Goal: Task Accomplishment & Management: Manage account settings

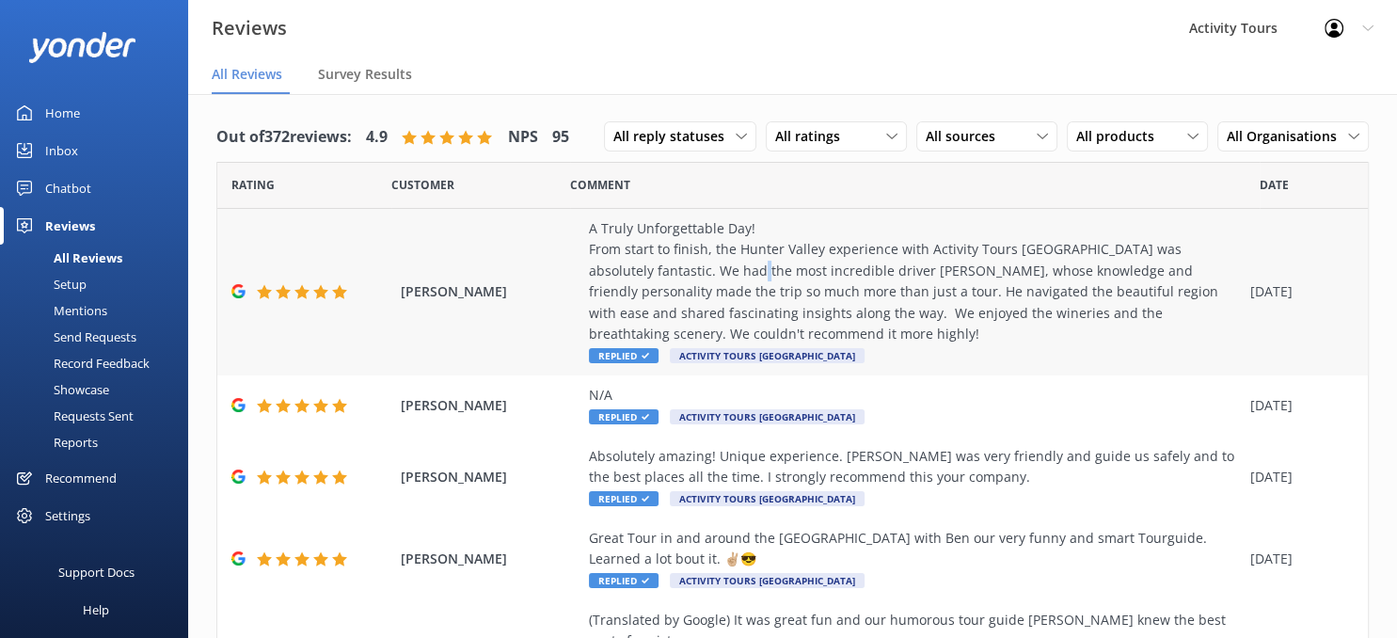
click at [668, 268] on div "A Truly Unforgettable Day! ​From start to finish, the Hunter Valley experience …" at bounding box center [915, 281] width 652 height 126
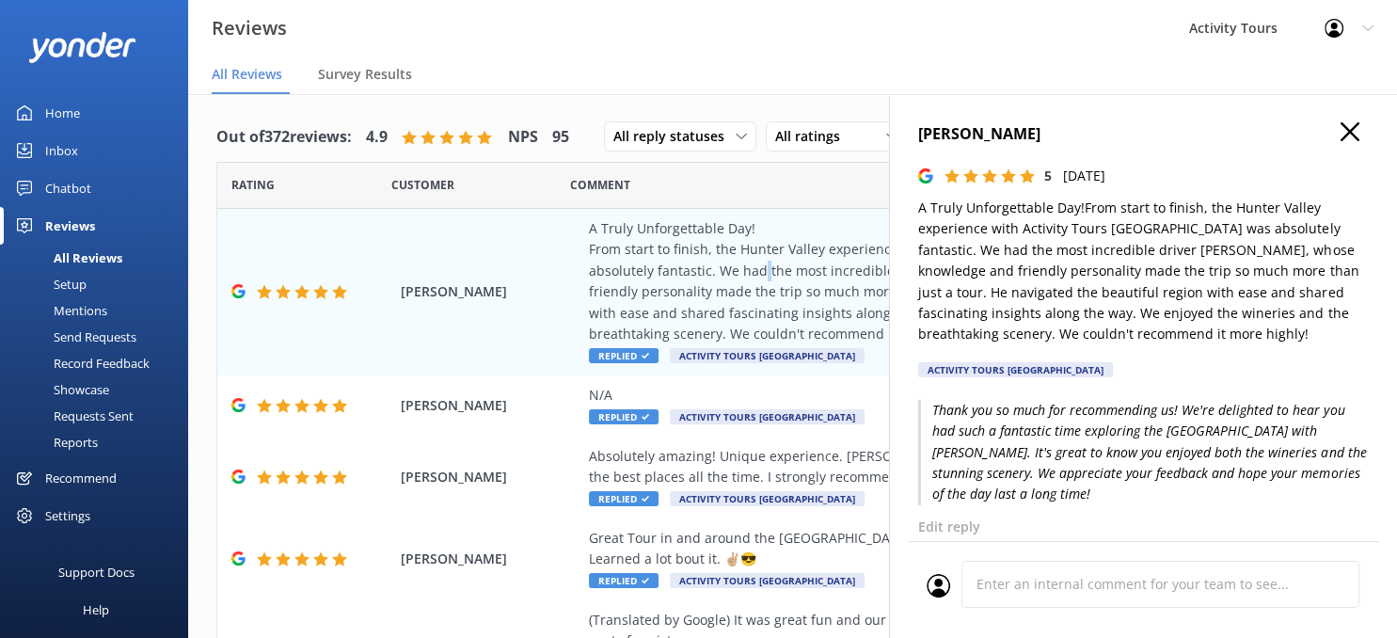
click at [1351, 130] on use "button" at bounding box center [1350, 131] width 19 height 19
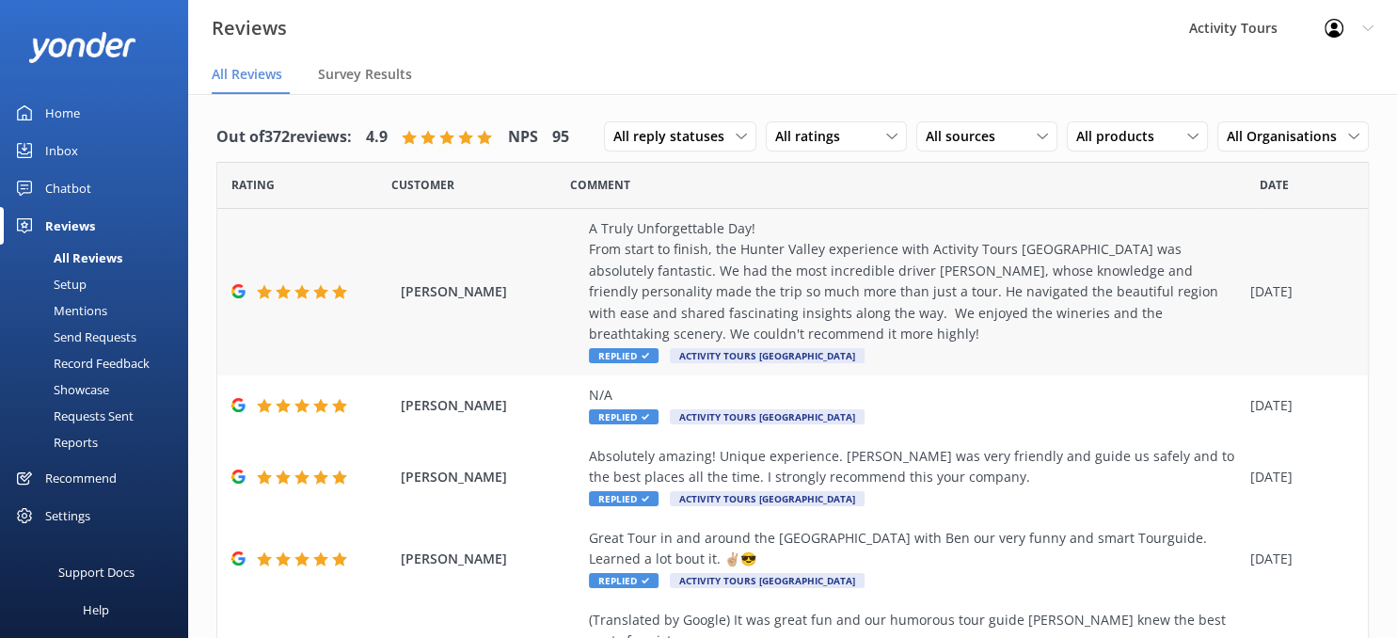
click at [993, 288] on div "A Truly Unforgettable Day! ​From start to finish, the Hunter Valley experience …" at bounding box center [915, 281] width 652 height 126
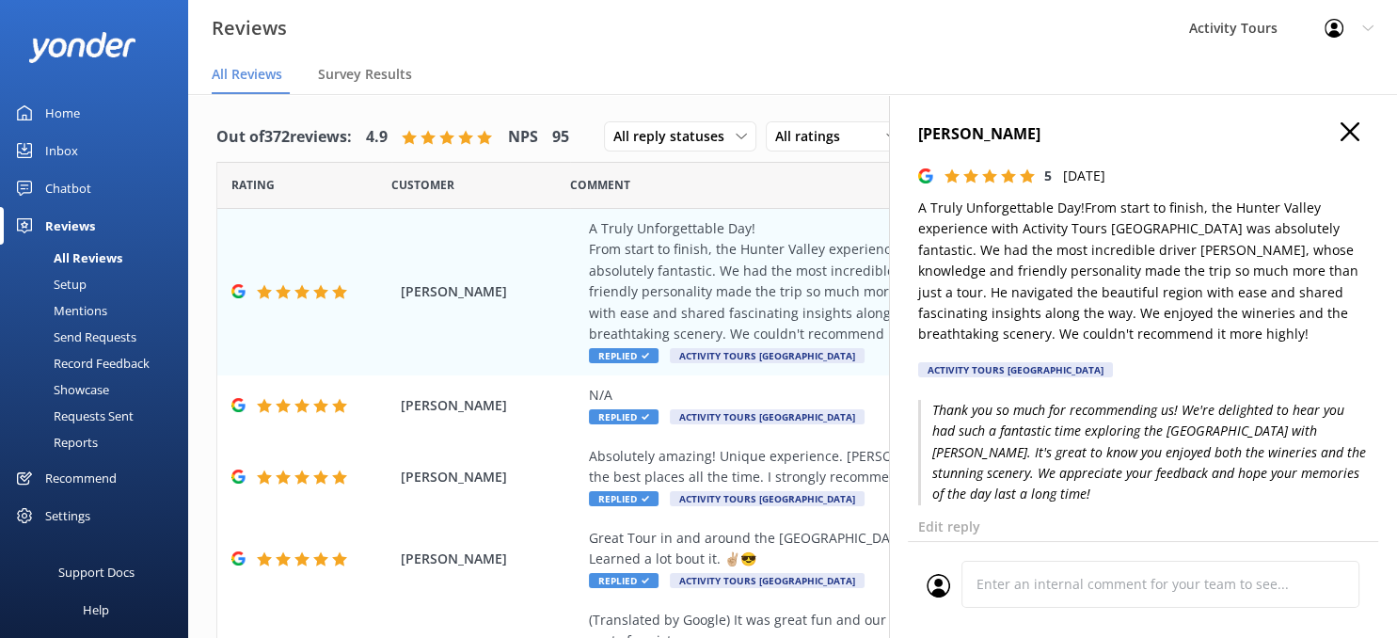
click at [1348, 130] on use "button" at bounding box center [1350, 131] width 19 height 19
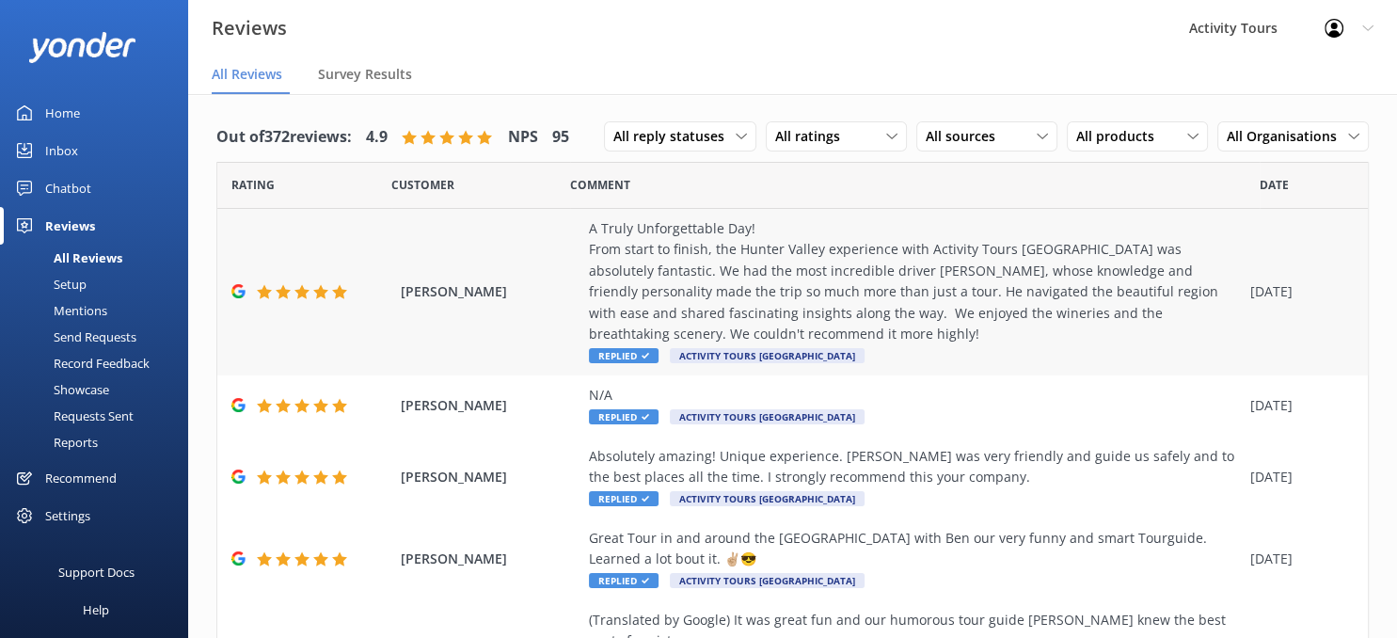
scroll to position [474, 0]
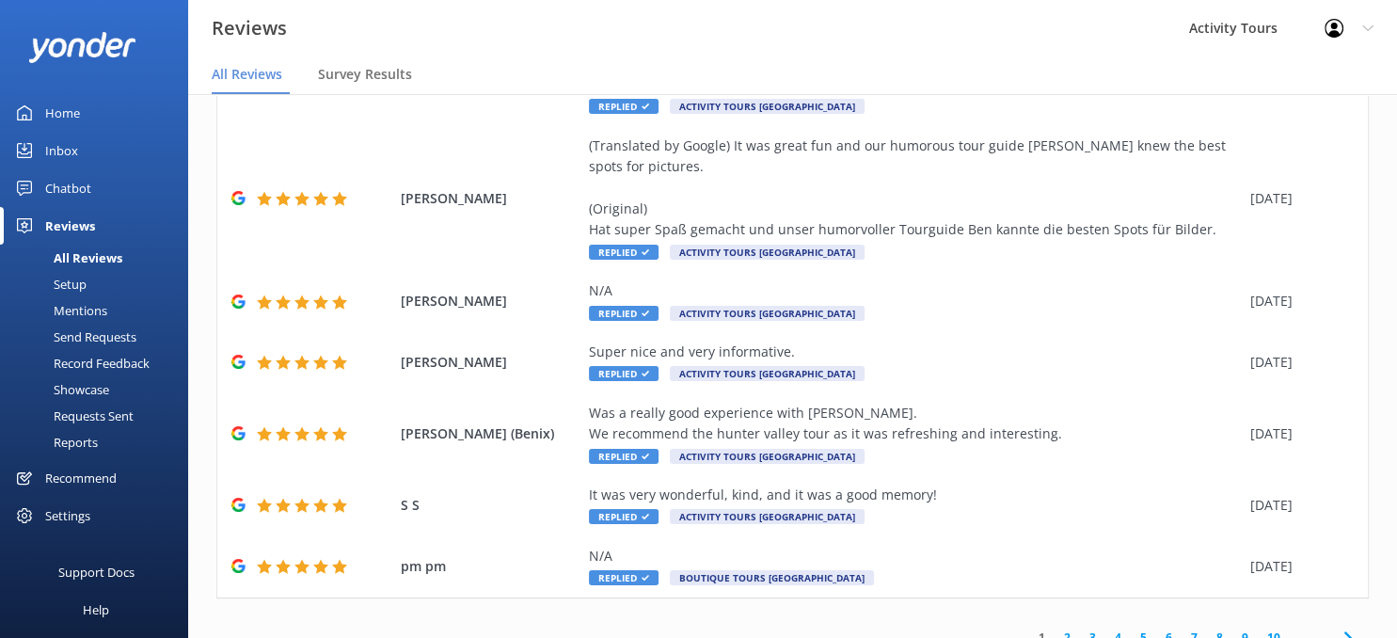
click at [1278, 629] on link "10" at bounding box center [1274, 638] width 32 height 18
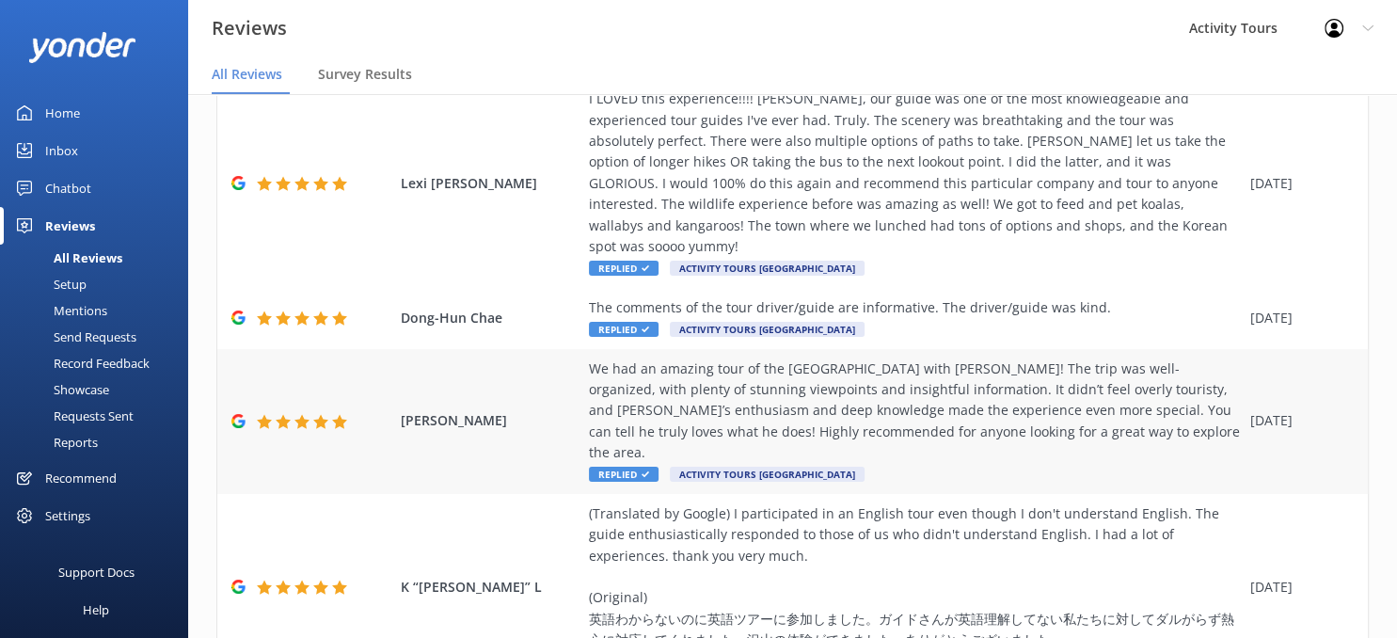
scroll to position [38, 0]
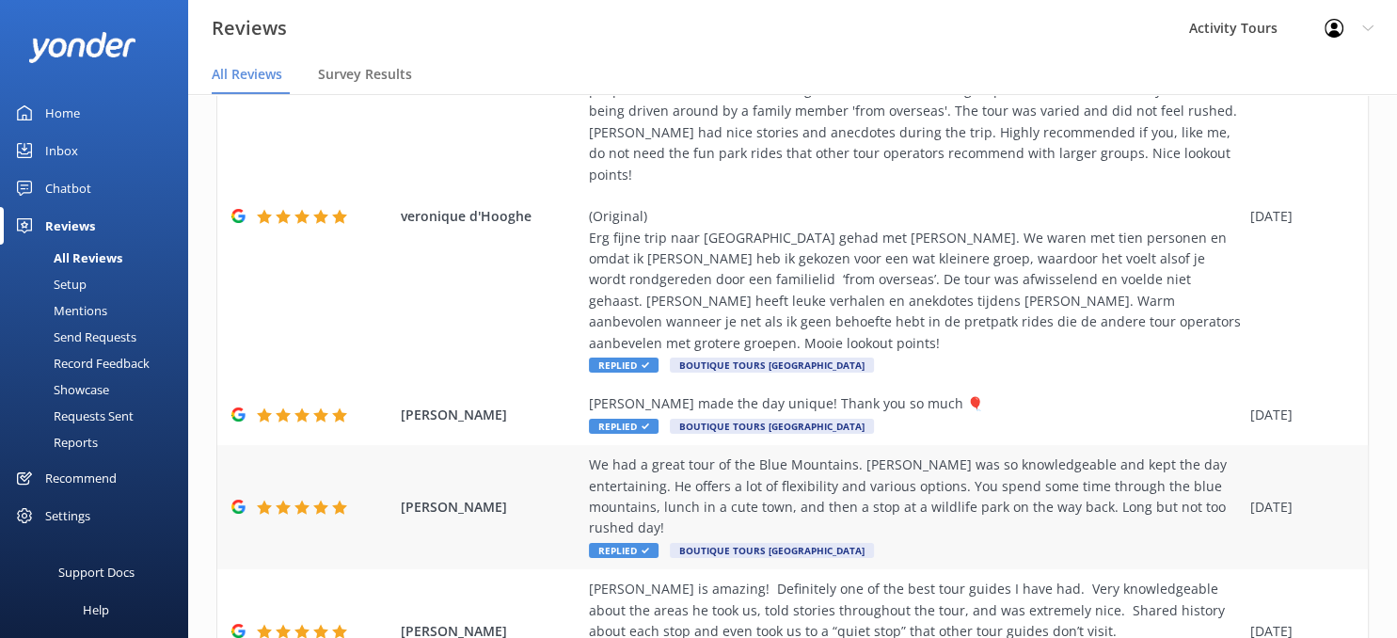
scroll to position [601, 0]
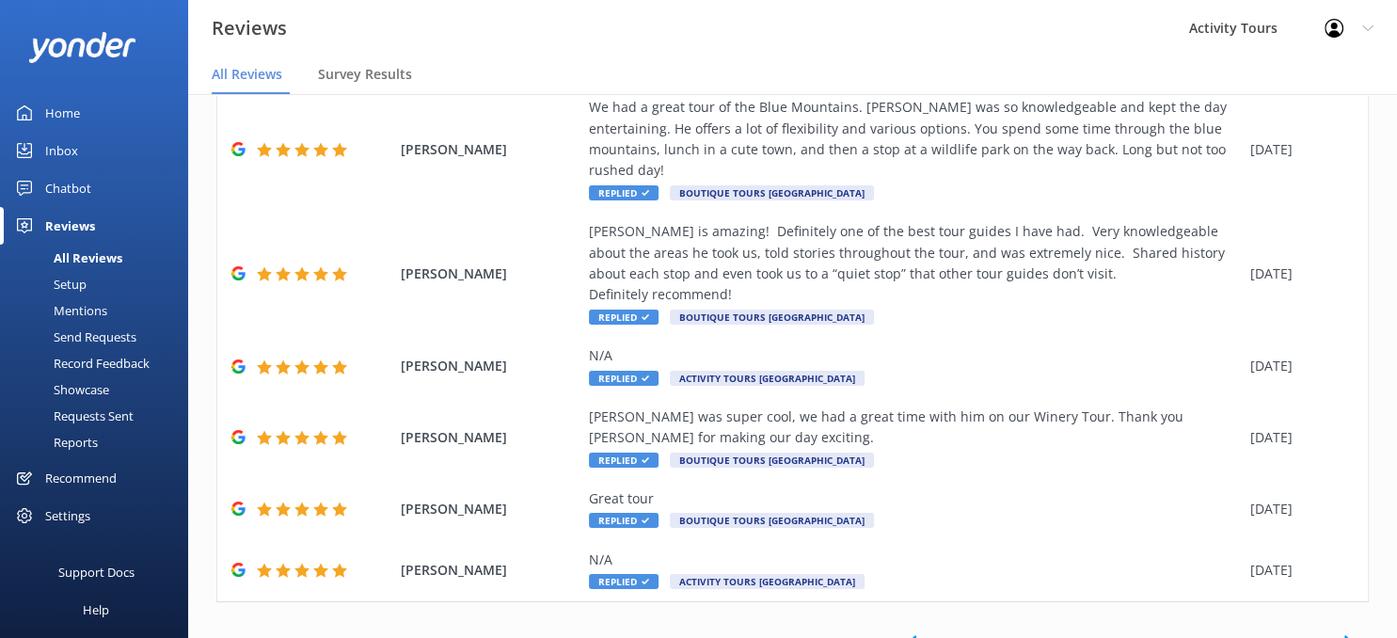
click at [1274, 633] on link "20" at bounding box center [1274, 642] width 32 height 18
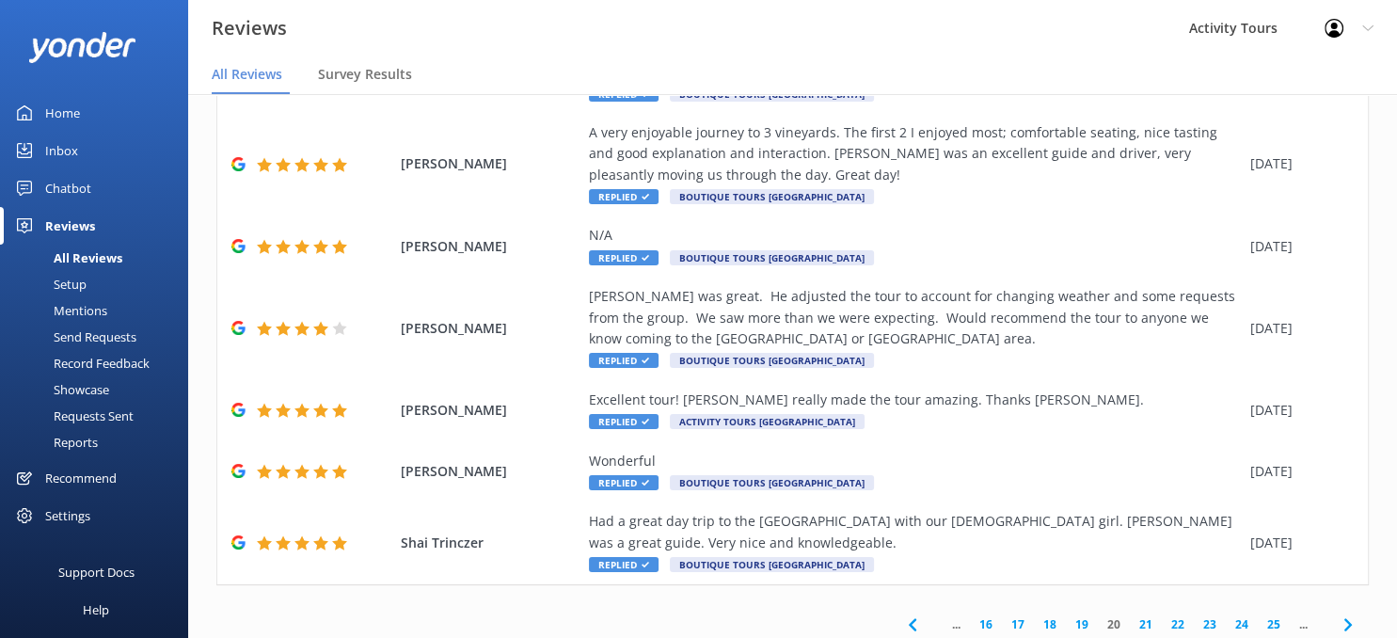
scroll to position [369, 0]
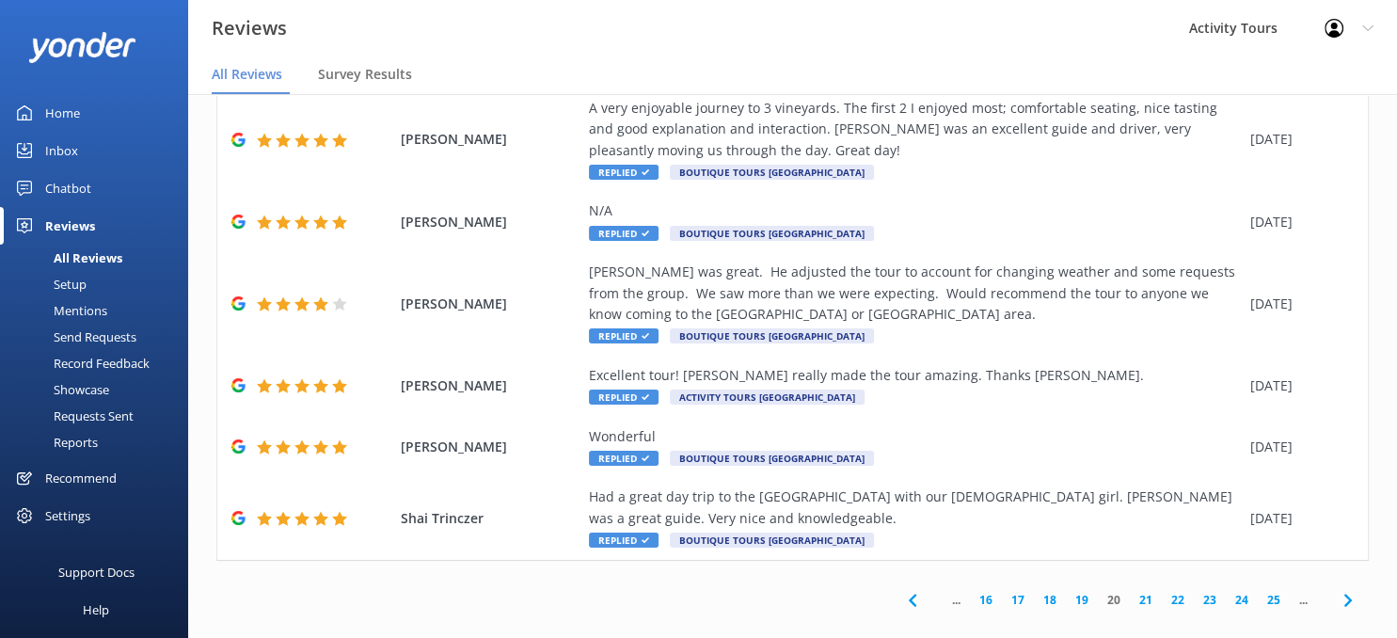
click at [1273, 591] on link "25" at bounding box center [1274, 600] width 32 height 18
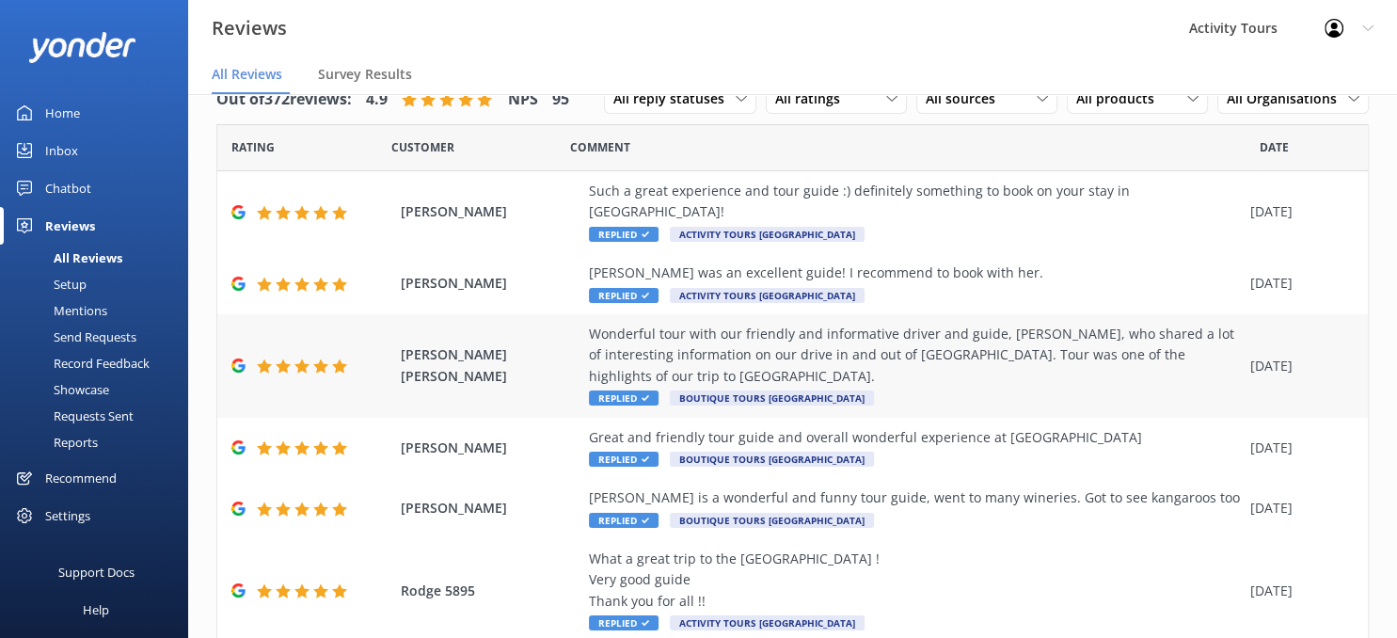
scroll to position [496, 0]
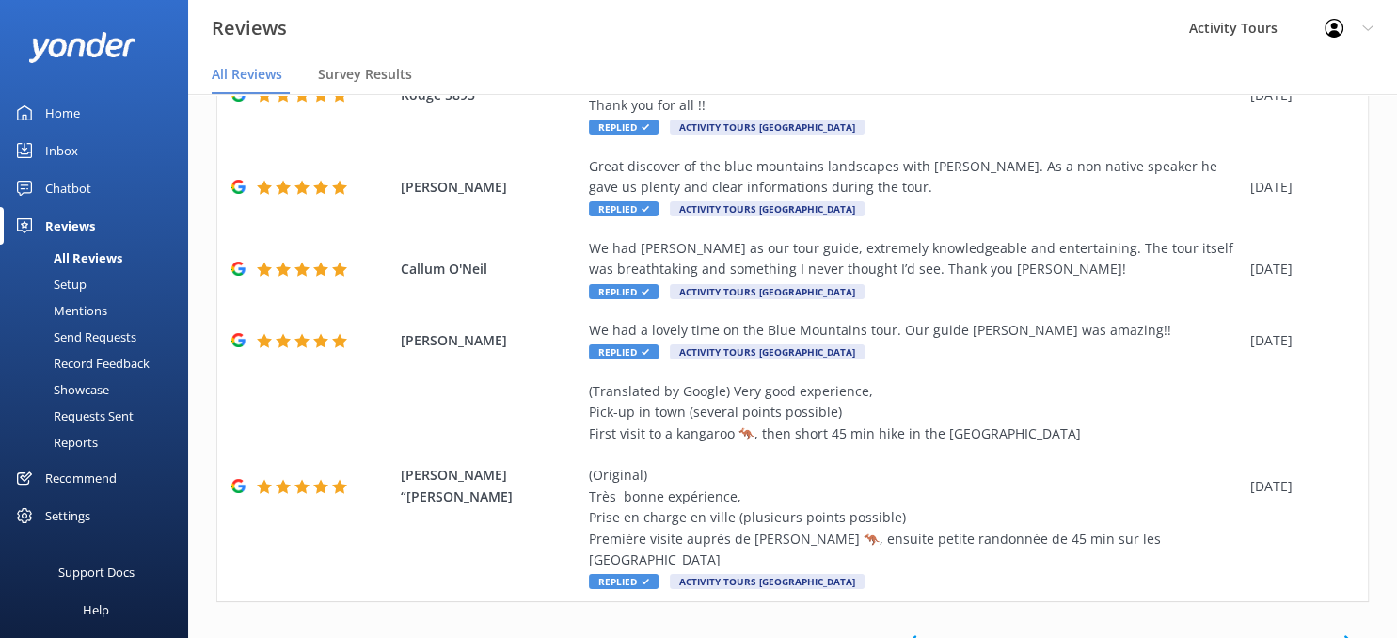
click at [1272, 633] on link "30" at bounding box center [1274, 642] width 32 height 18
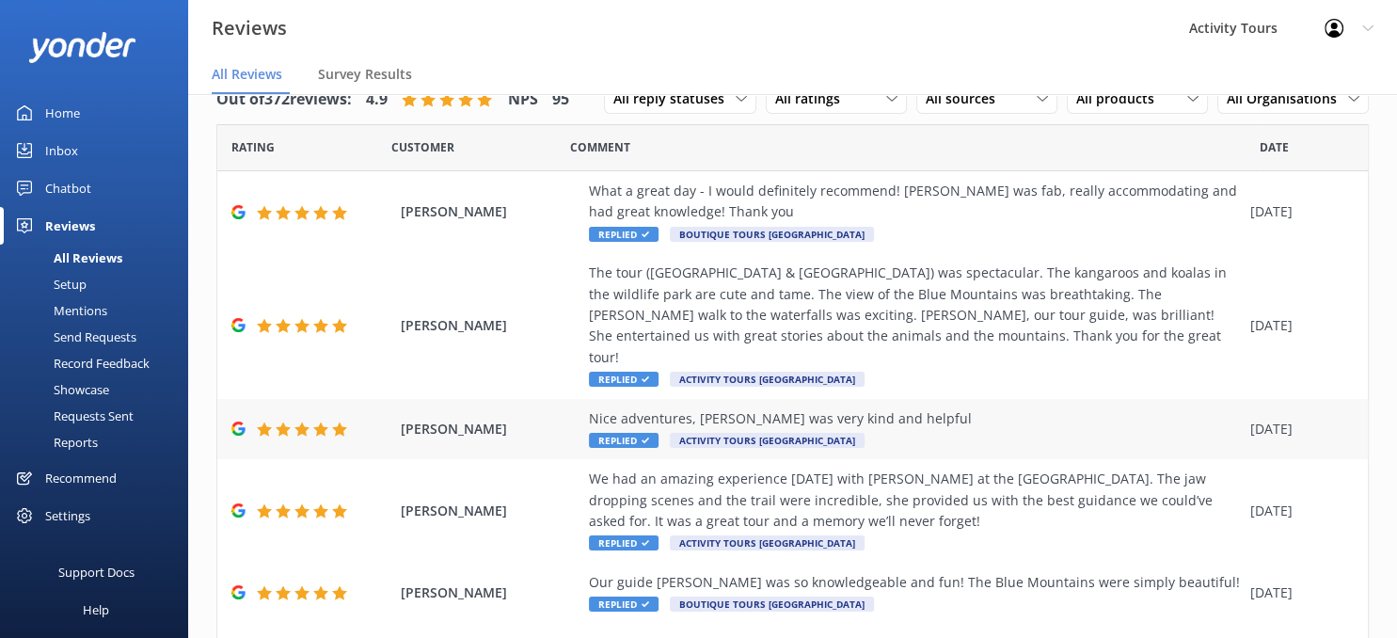
scroll to position [454, 0]
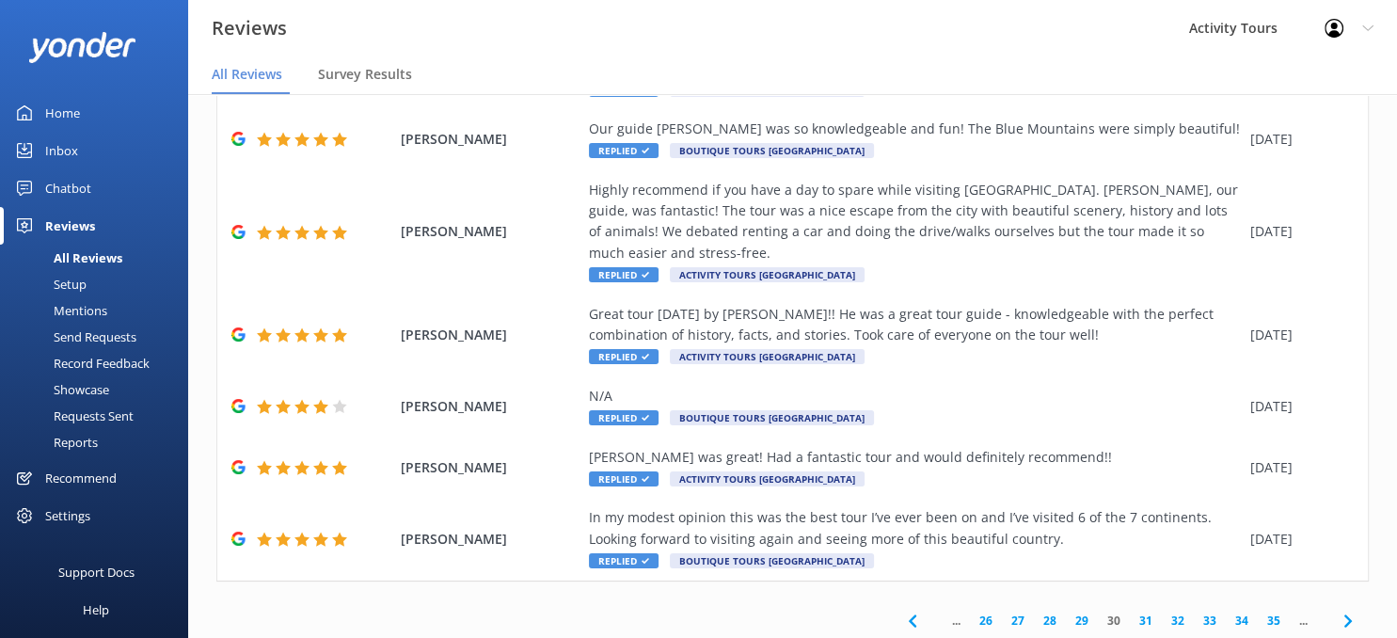
click at [1273, 612] on link "35" at bounding box center [1274, 621] width 32 height 18
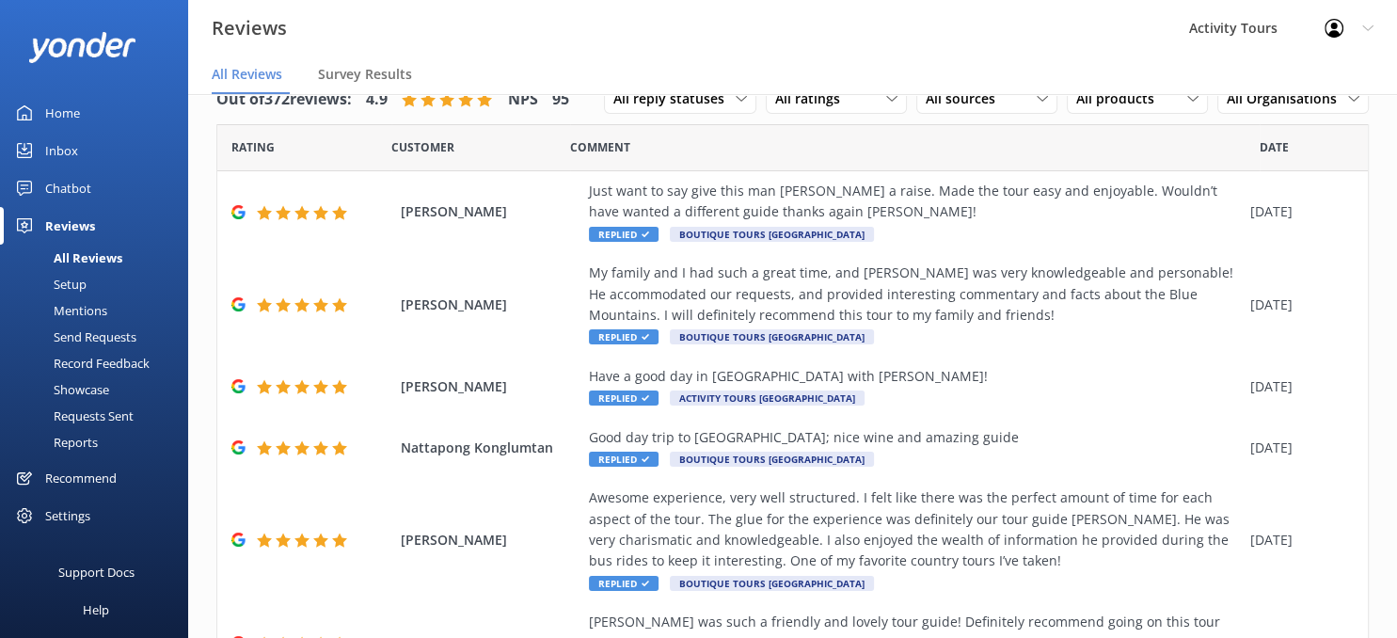
scroll to position [474, 0]
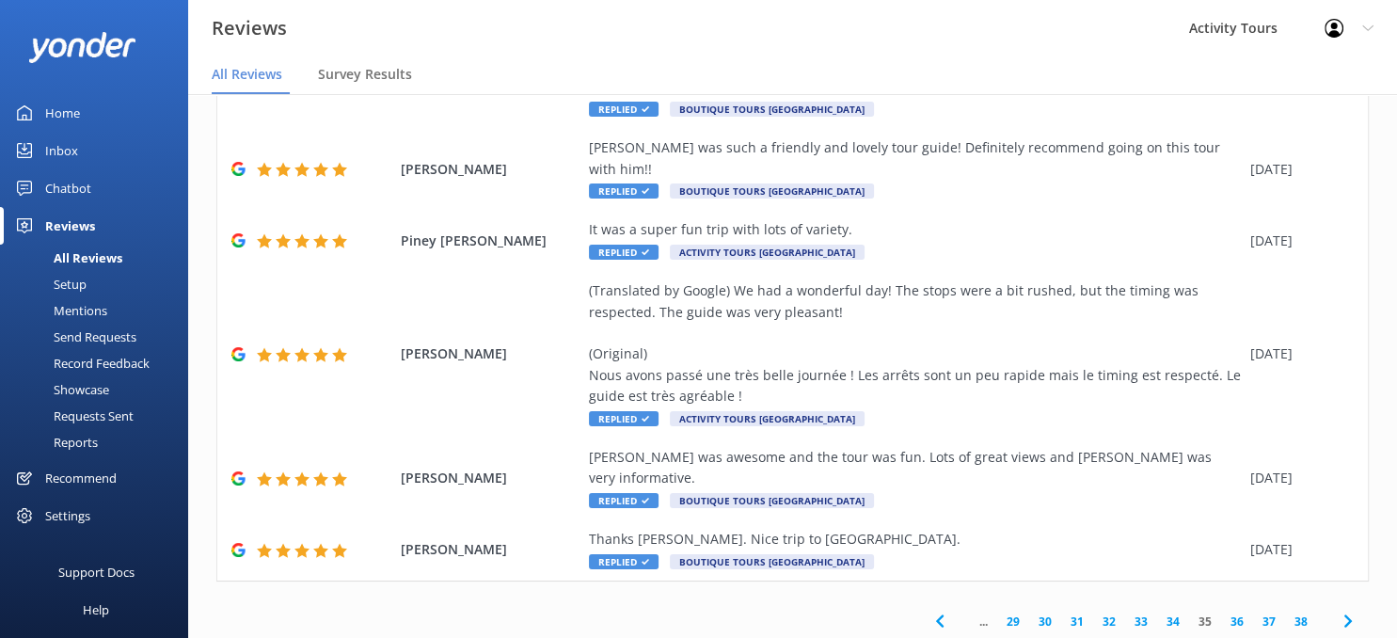
click at [1302, 613] on link "38" at bounding box center [1301, 622] width 32 height 18
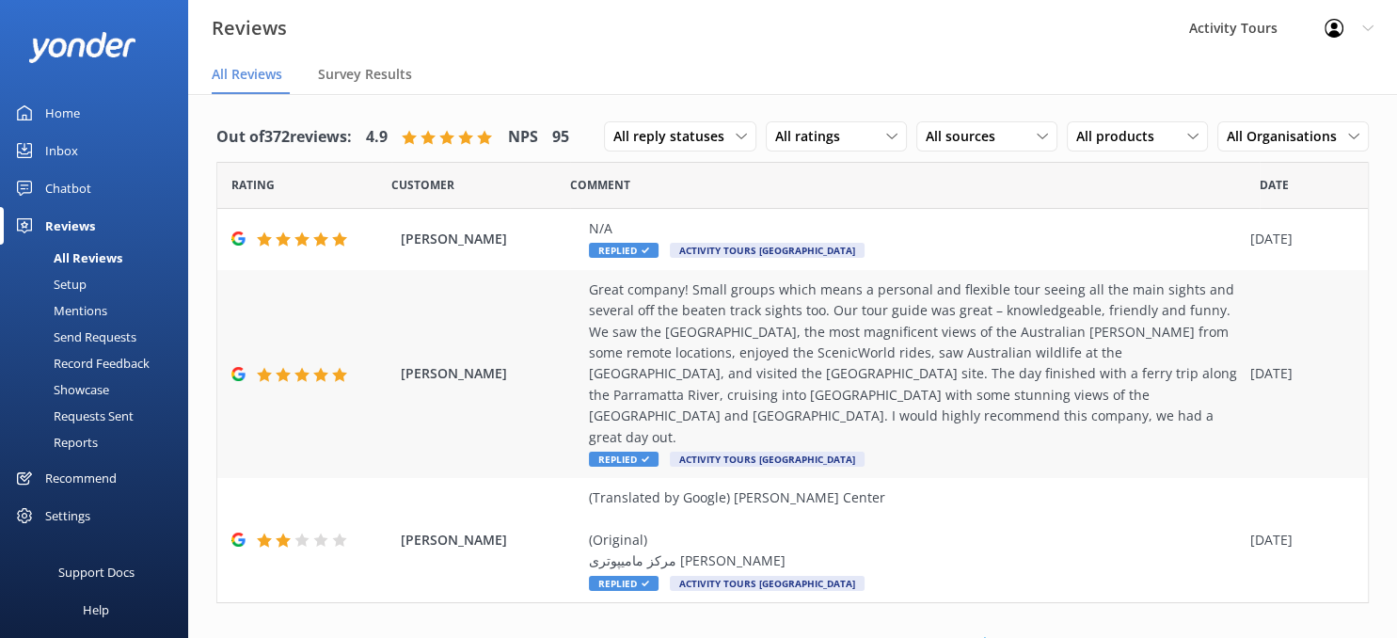
scroll to position [6, 0]
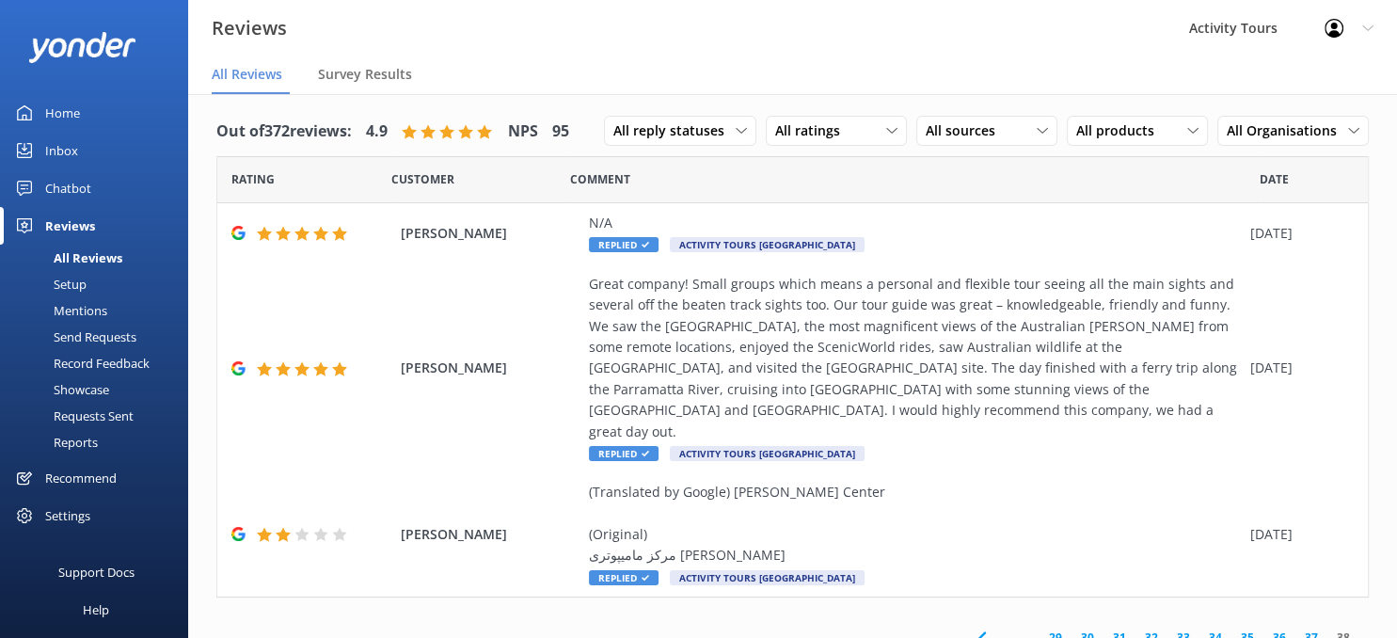
click at [1056, 629] on link "29" at bounding box center [1056, 638] width 32 height 18
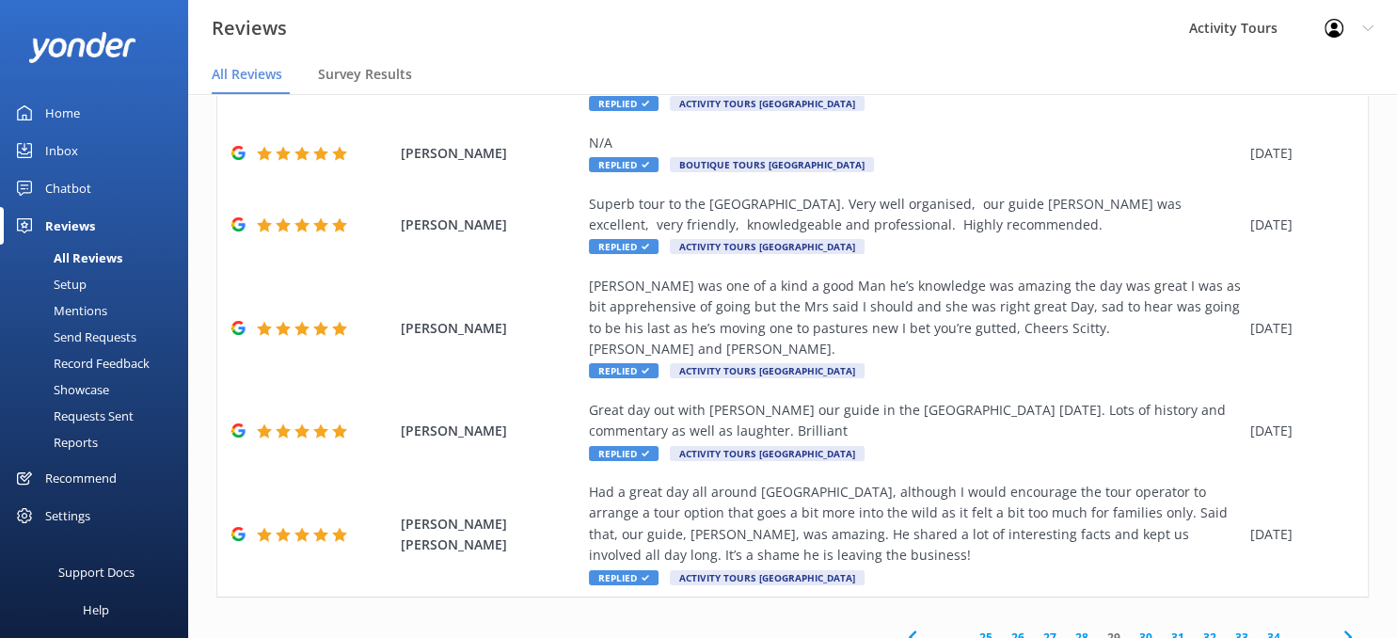
scroll to position [38, 0]
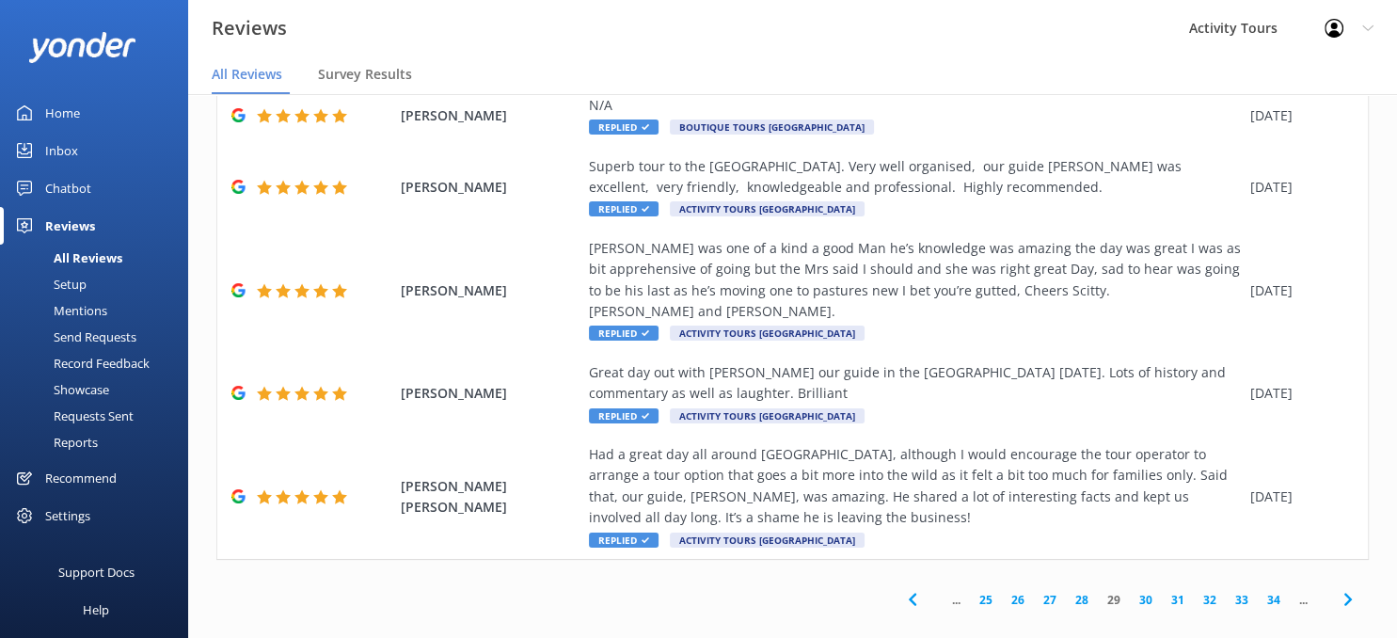
click at [992, 591] on link "25" at bounding box center [986, 600] width 32 height 18
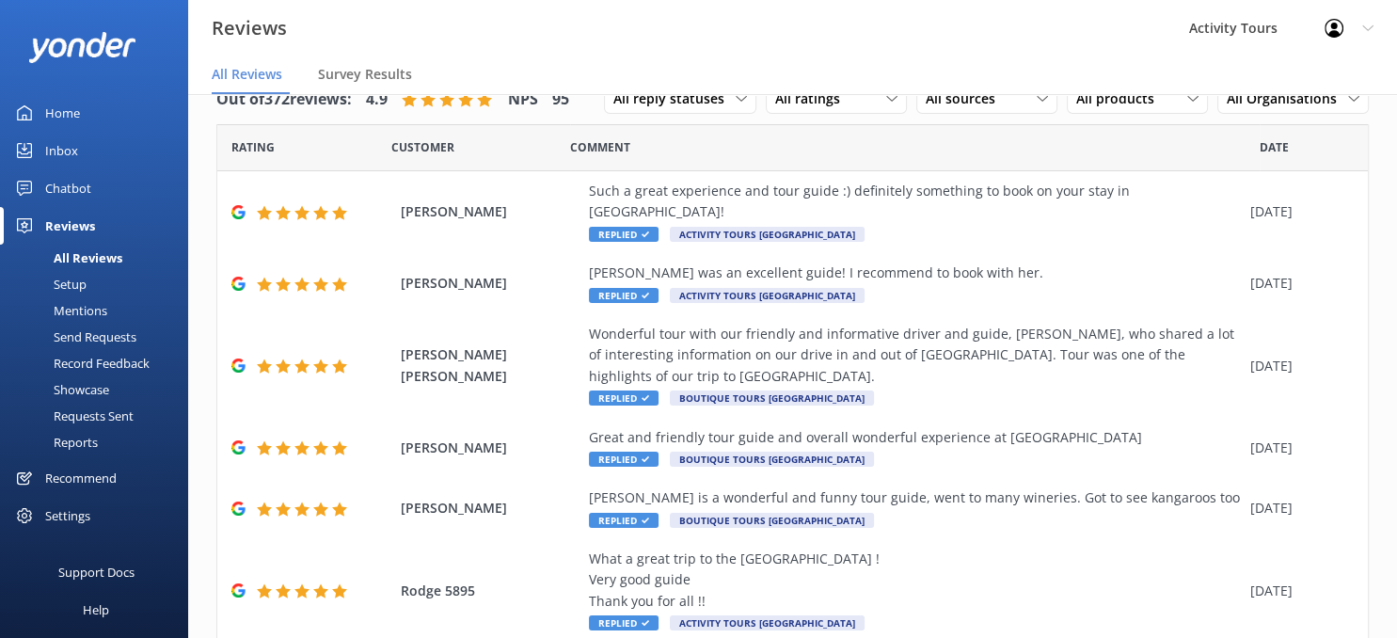
scroll to position [496, 0]
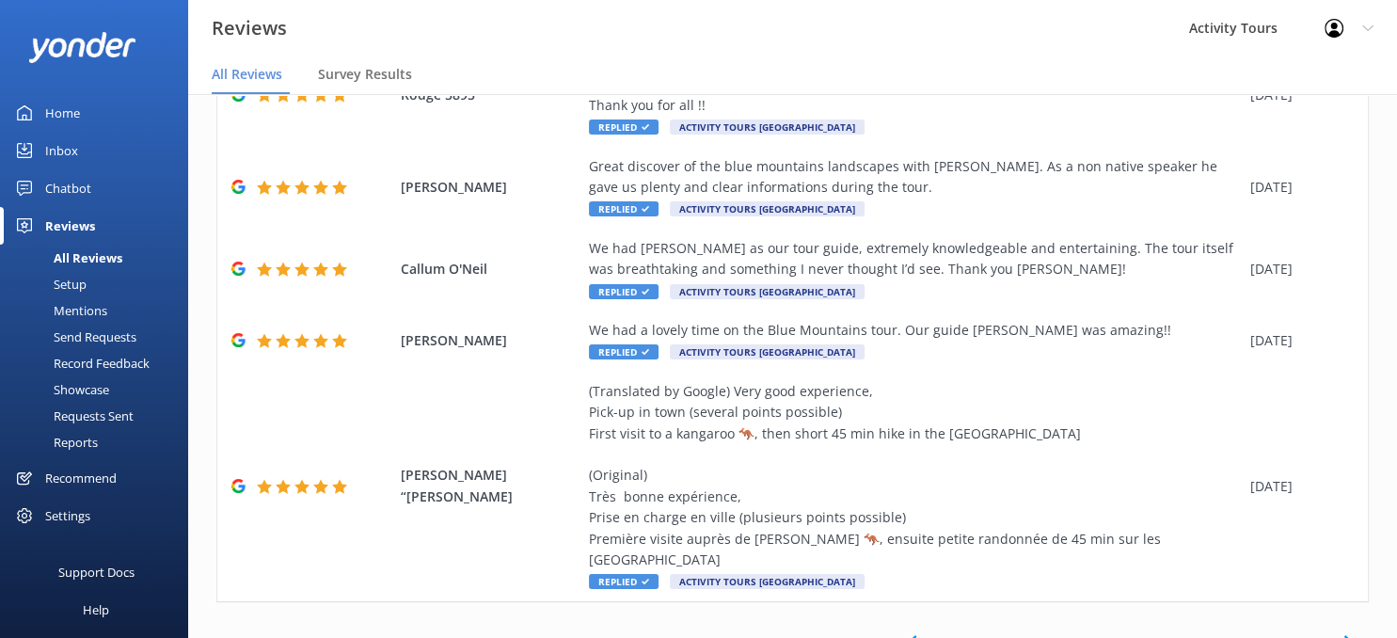
click at [986, 633] on link "21" at bounding box center [986, 642] width 32 height 18
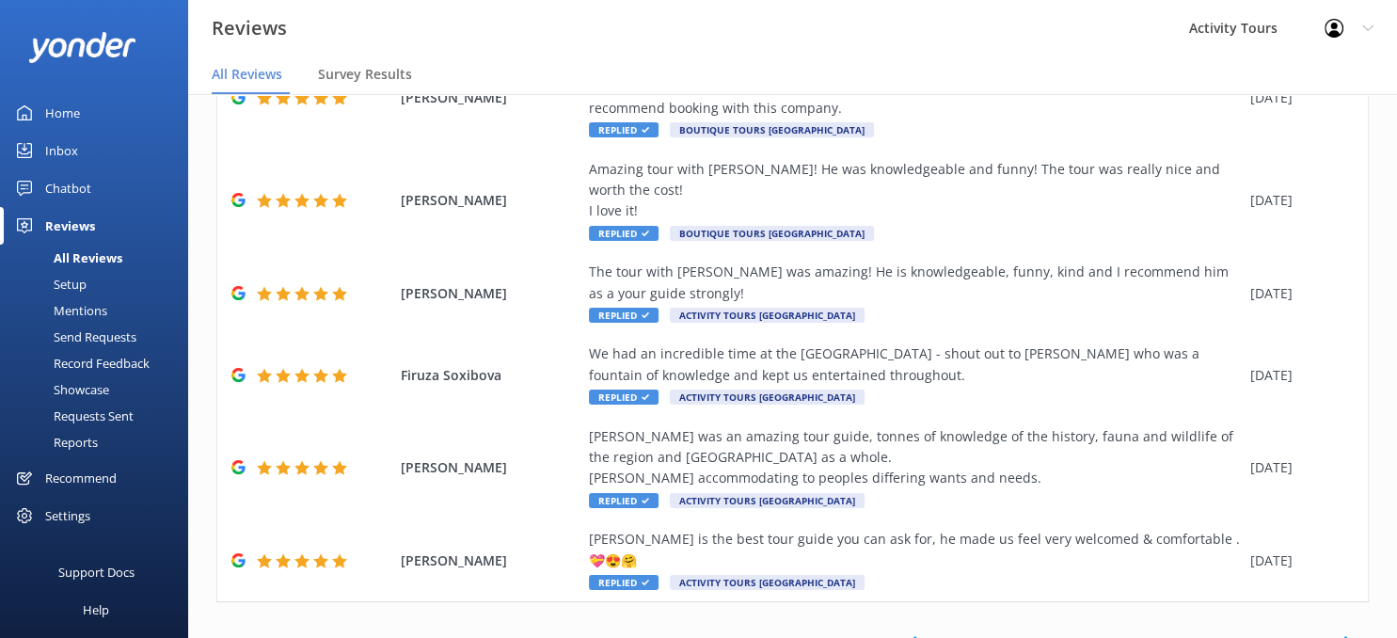
click at [982, 633] on link "17" at bounding box center [986, 642] width 32 height 18
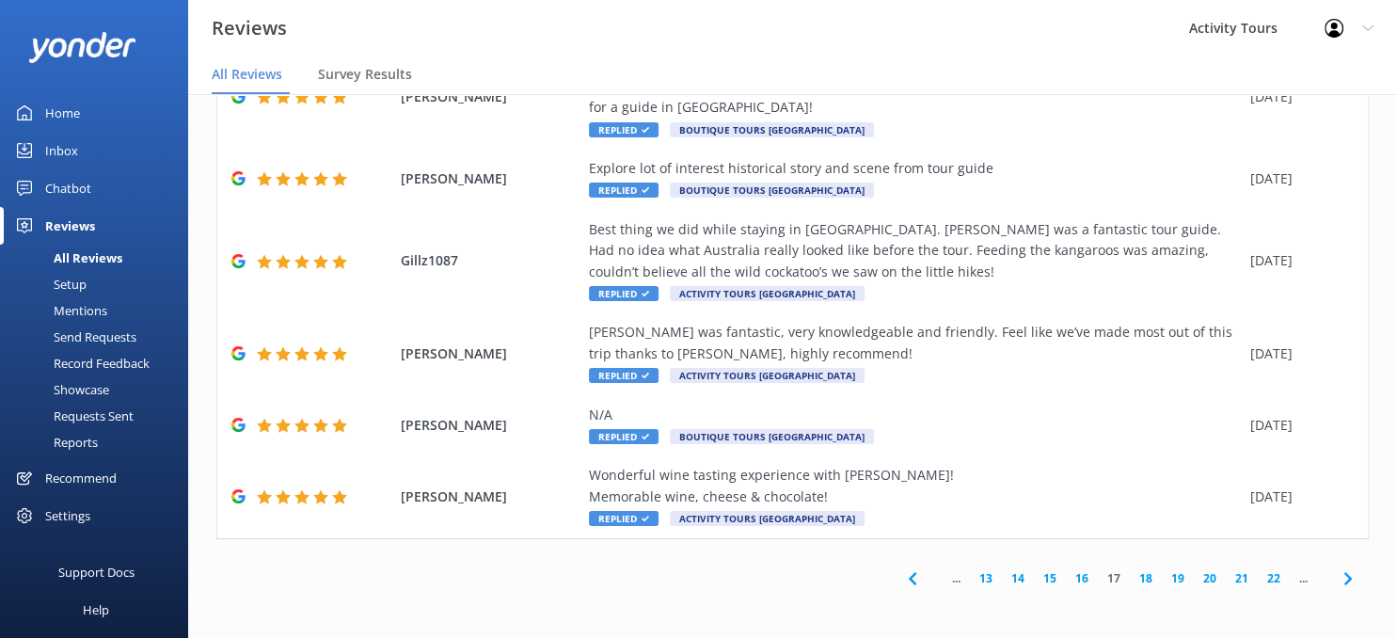
click at [987, 575] on link "13" at bounding box center [986, 578] width 32 height 18
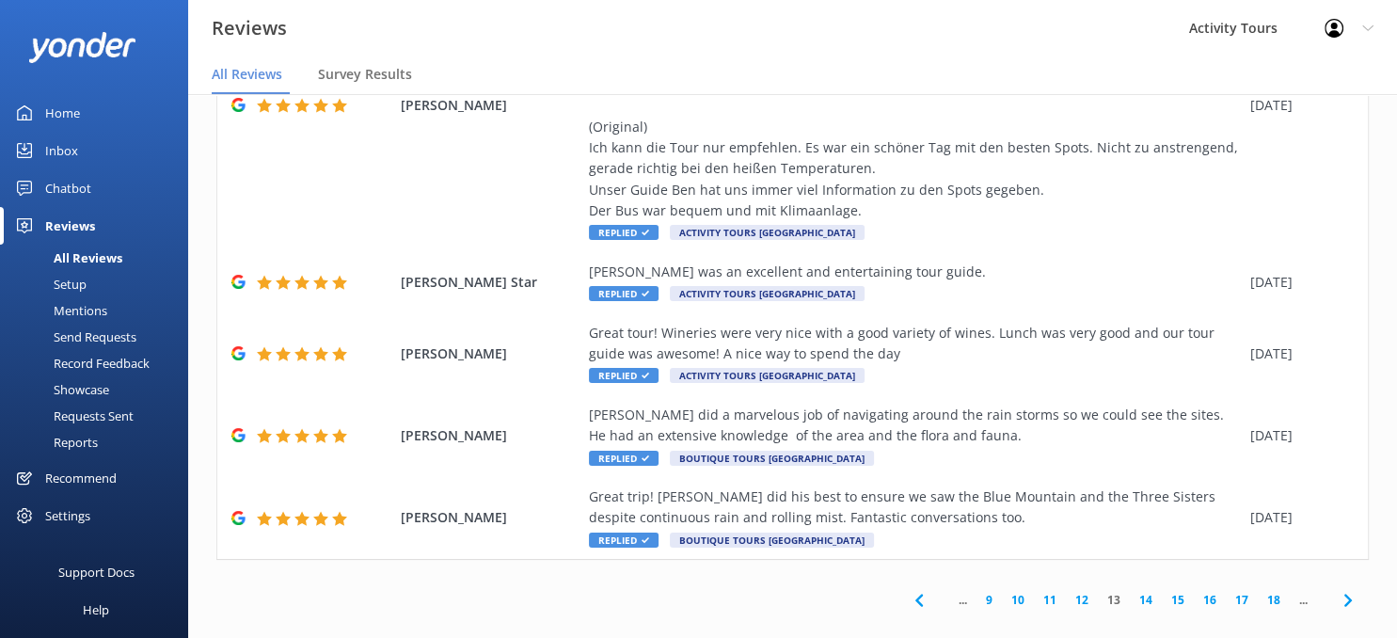
click at [992, 591] on link "9" at bounding box center [989, 600] width 25 height 18
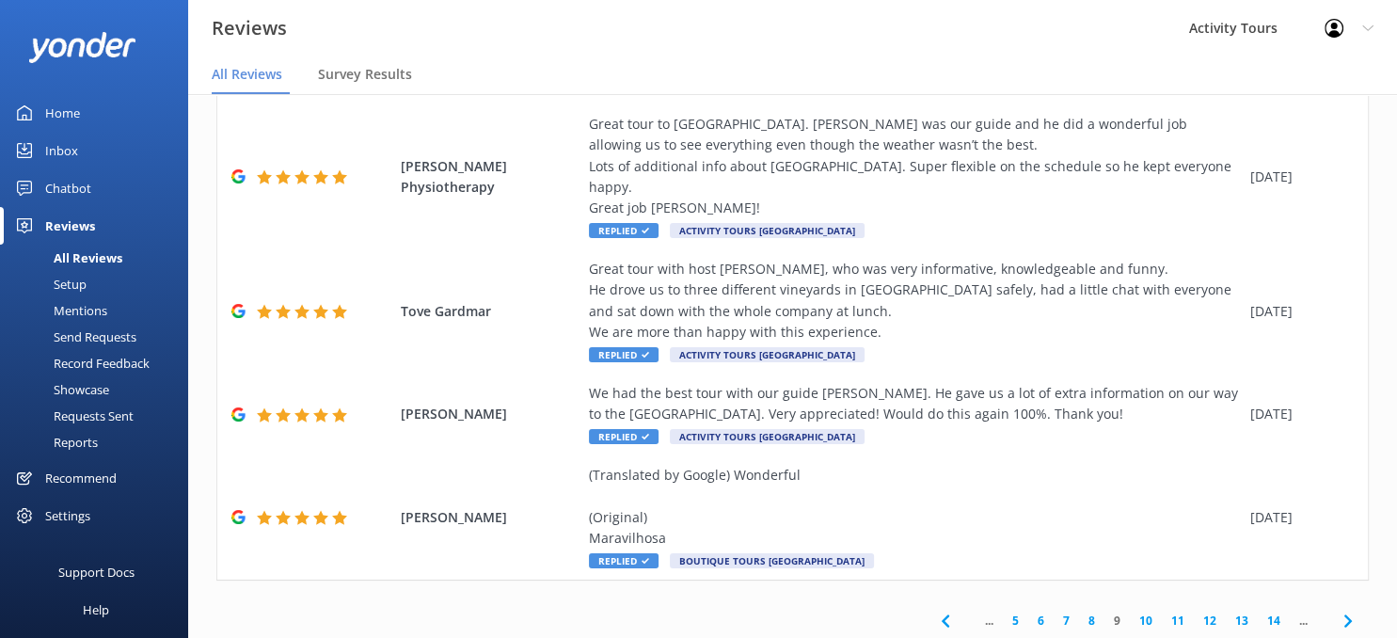
click at [1019, 612] on link "5" at bounding box center [1015, 621] width 25 height 18
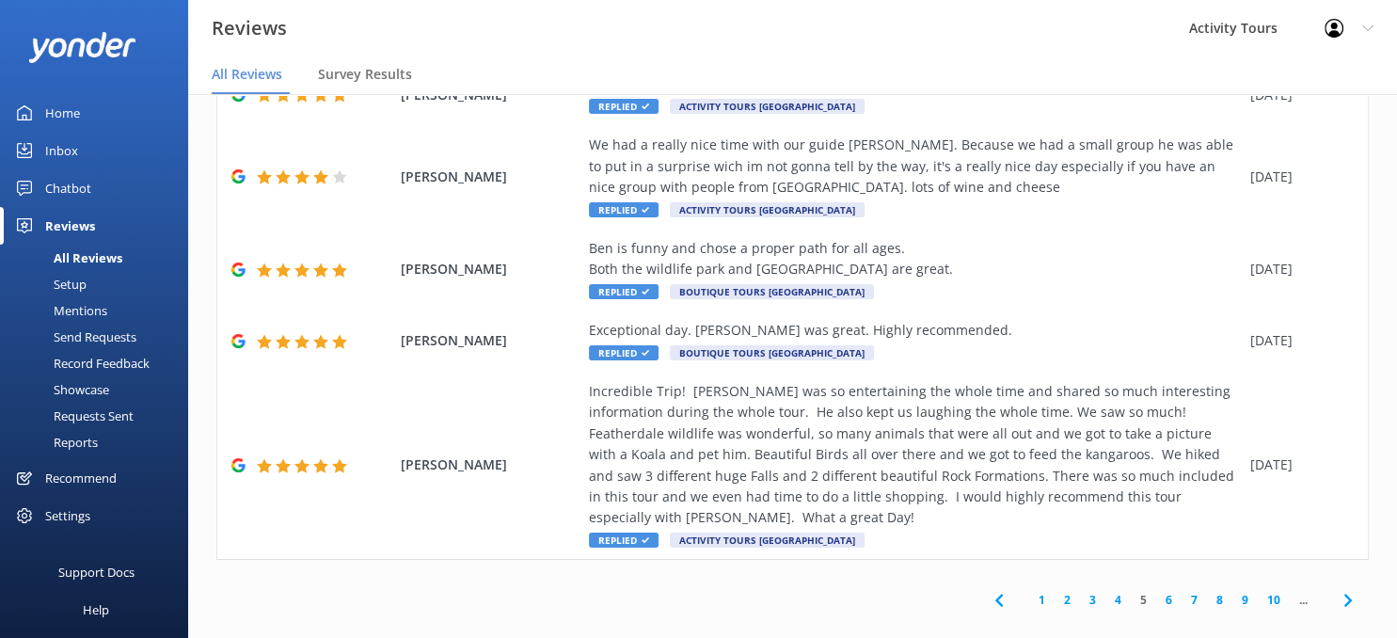
click at [1040, 591] on link "1" at bounding box center [1041, 600] width 25 height 18
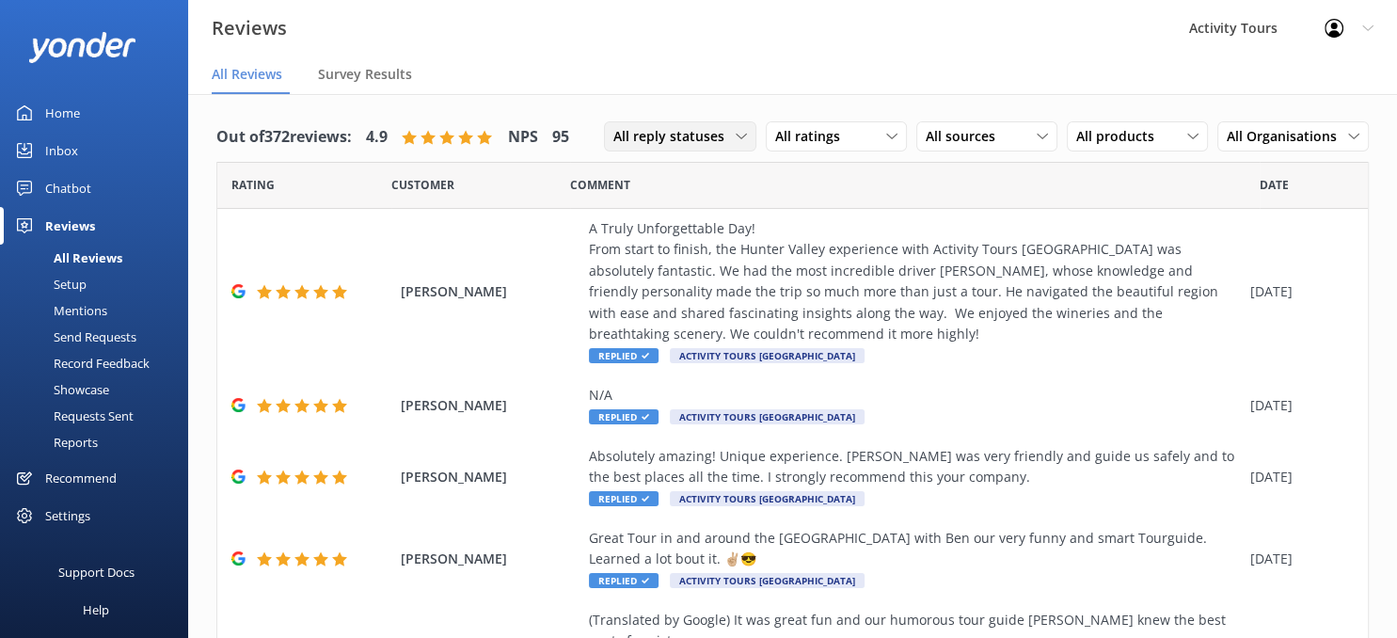
click at [747, 128] on div "All reply statuses" at bounding box center [680, 136] width 143 height 21
click at [687, 210] on div "Needs a reply" at bounding box center [650, 213] width 72 height 19
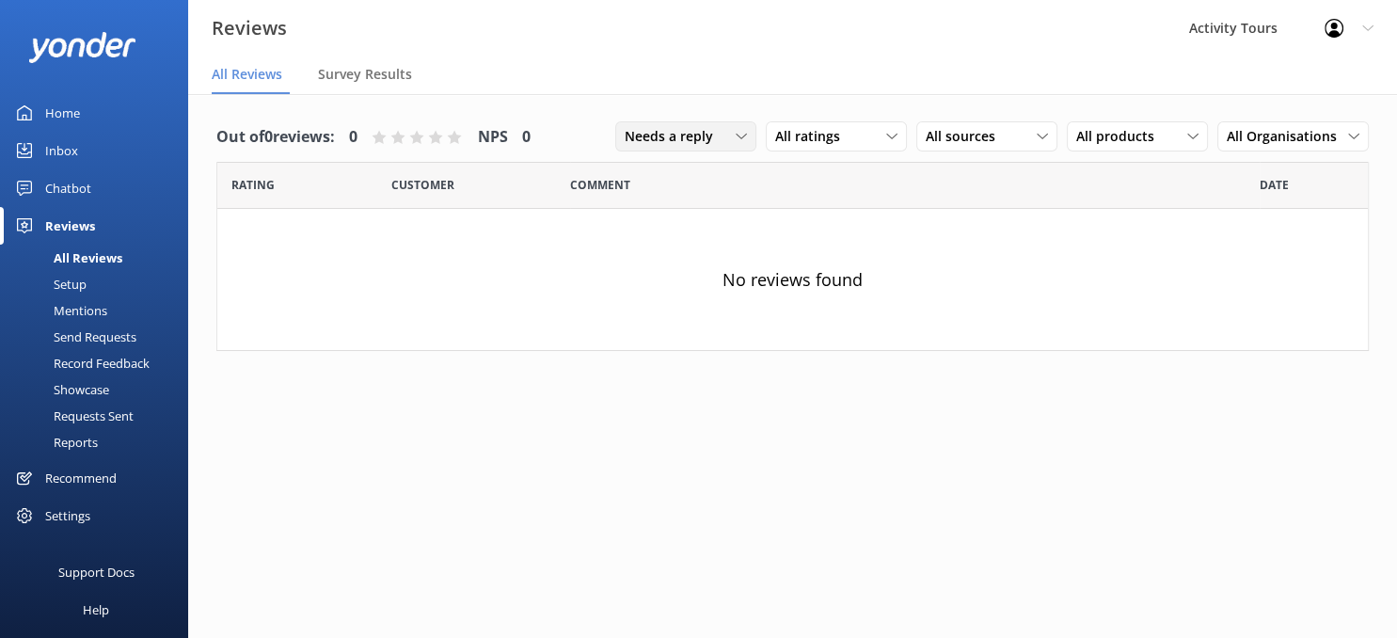
click at [740, 135] on use at bounding box center [741, 137] width 10 height 6
click at [681, 248] on div "Does not need reply" at bounding box center [680, 251] width 108 height 19
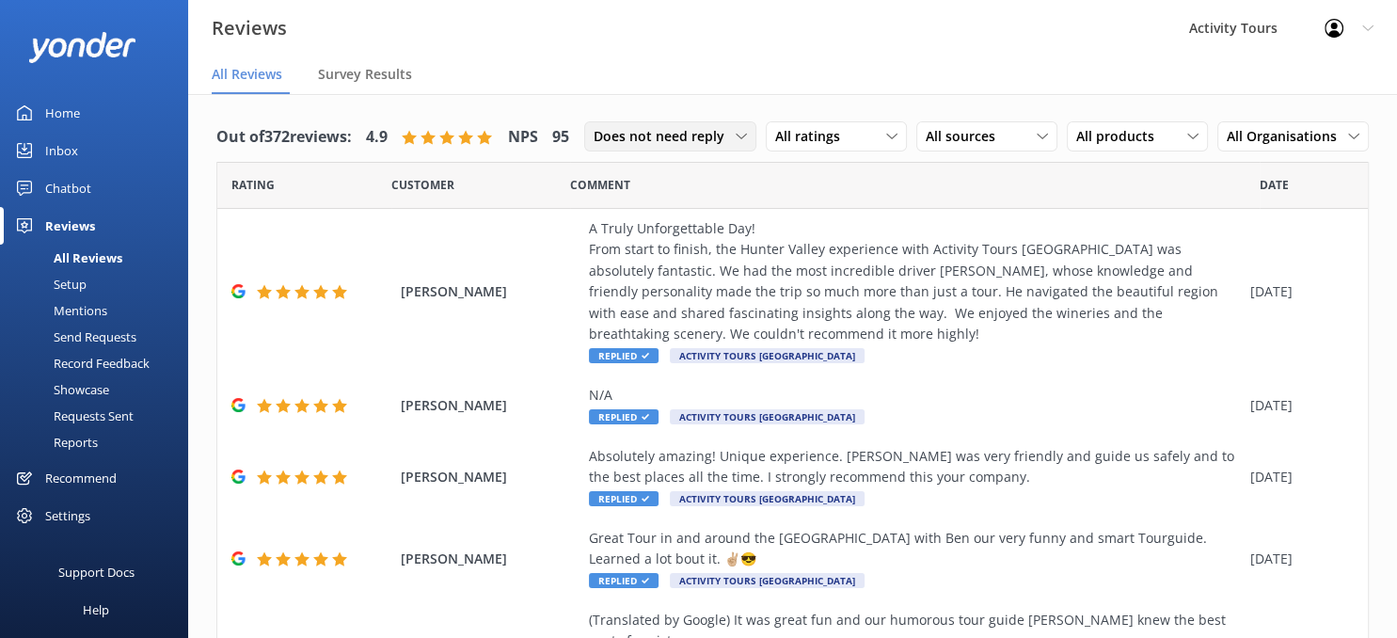
click at [747, 140] on icon at bounding box center [741, 136] width 11 height 11
click at [657, 174] on div "All reply statuses" at bounding box center [641, 175] width 92 height 19
